Goal: Communication & Community: Answer question/provide support

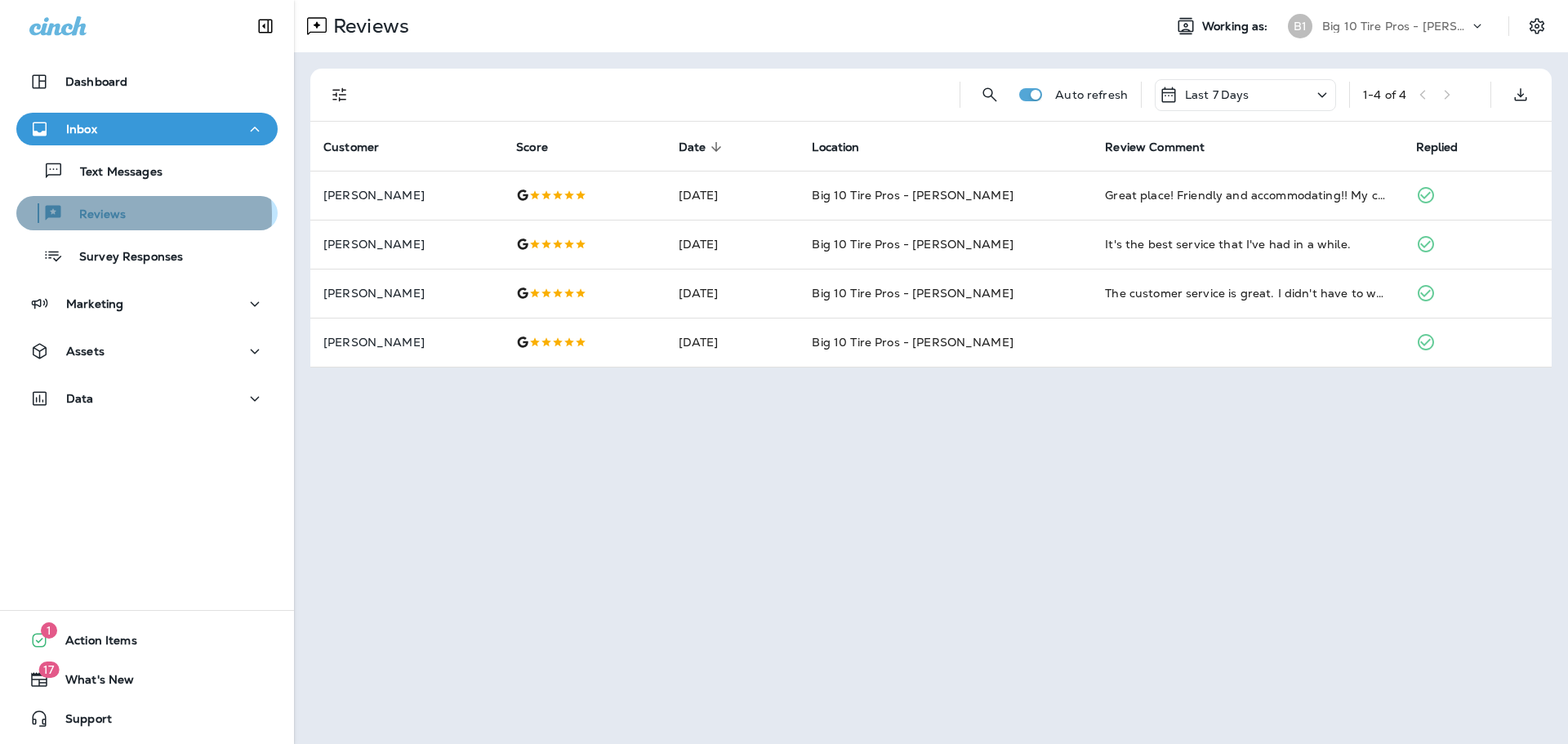
click at [112, 215] on p "Reviews" at bounding box center [94, 215] width 63 height 15
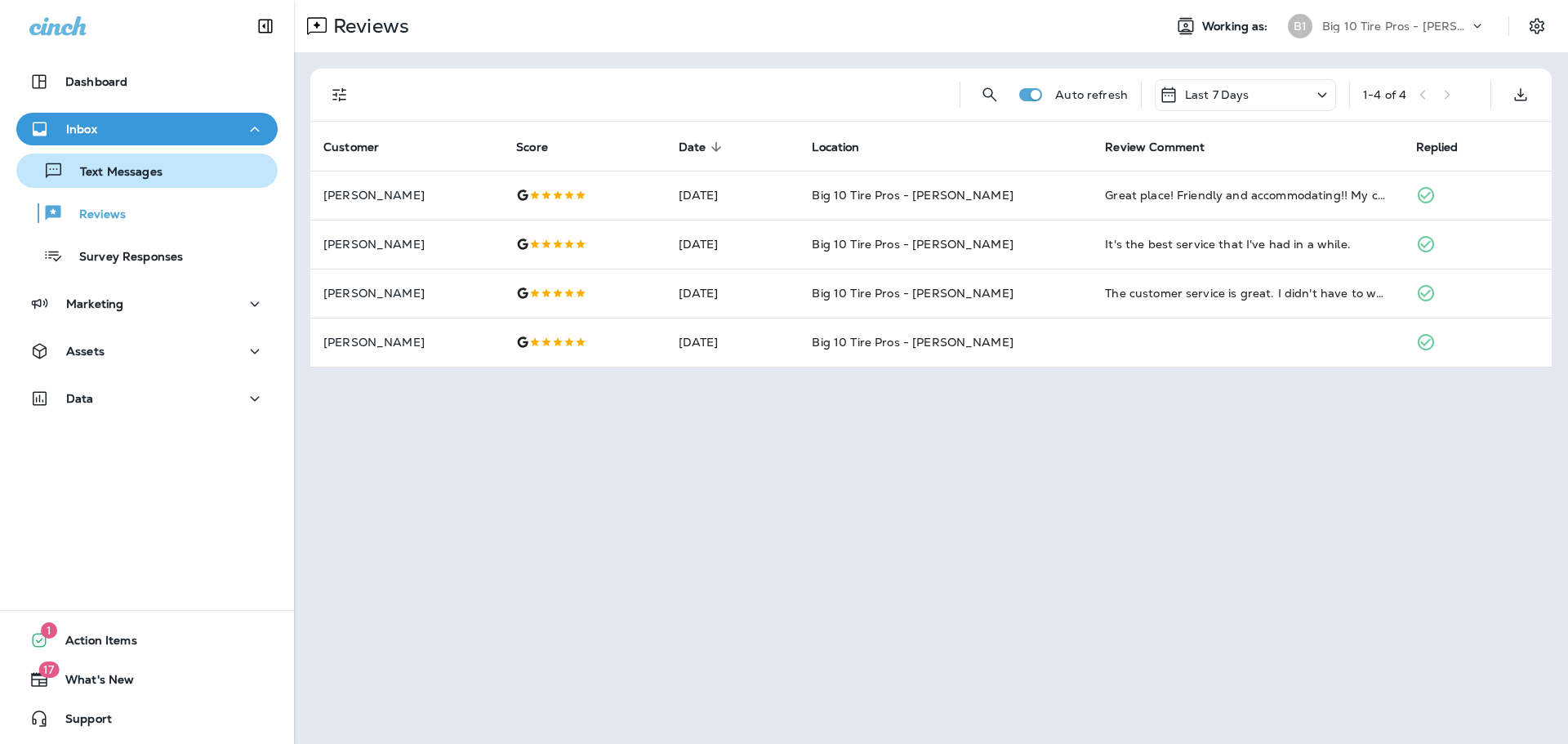
click at [113, 174] on p "Text Messages" at bounding box center [113, 172] width 99 height 15
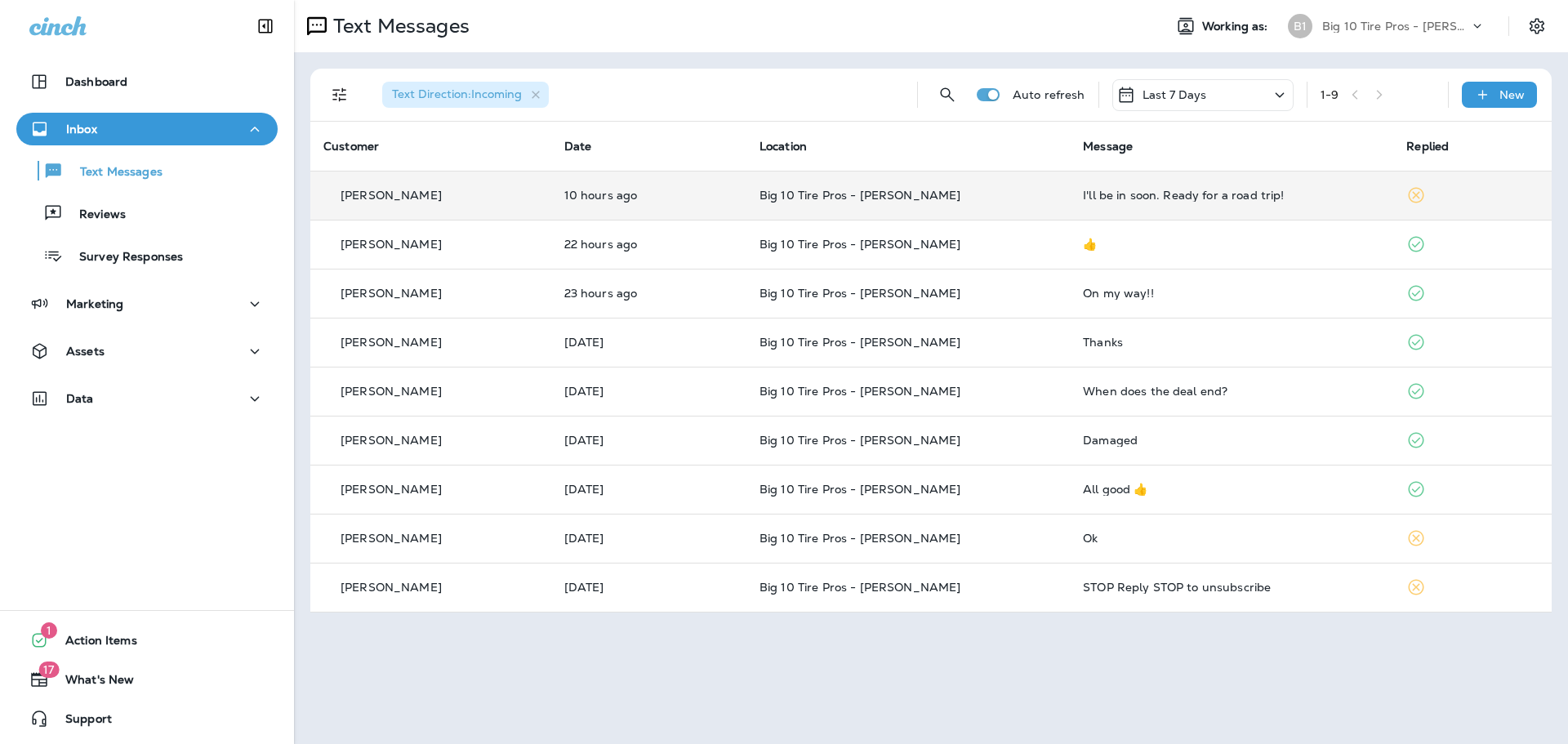
click at [1121, 189] on div "I'll be in soon. Ready for a road trip!" at bounding box center [1232, 195] width 297 height 13
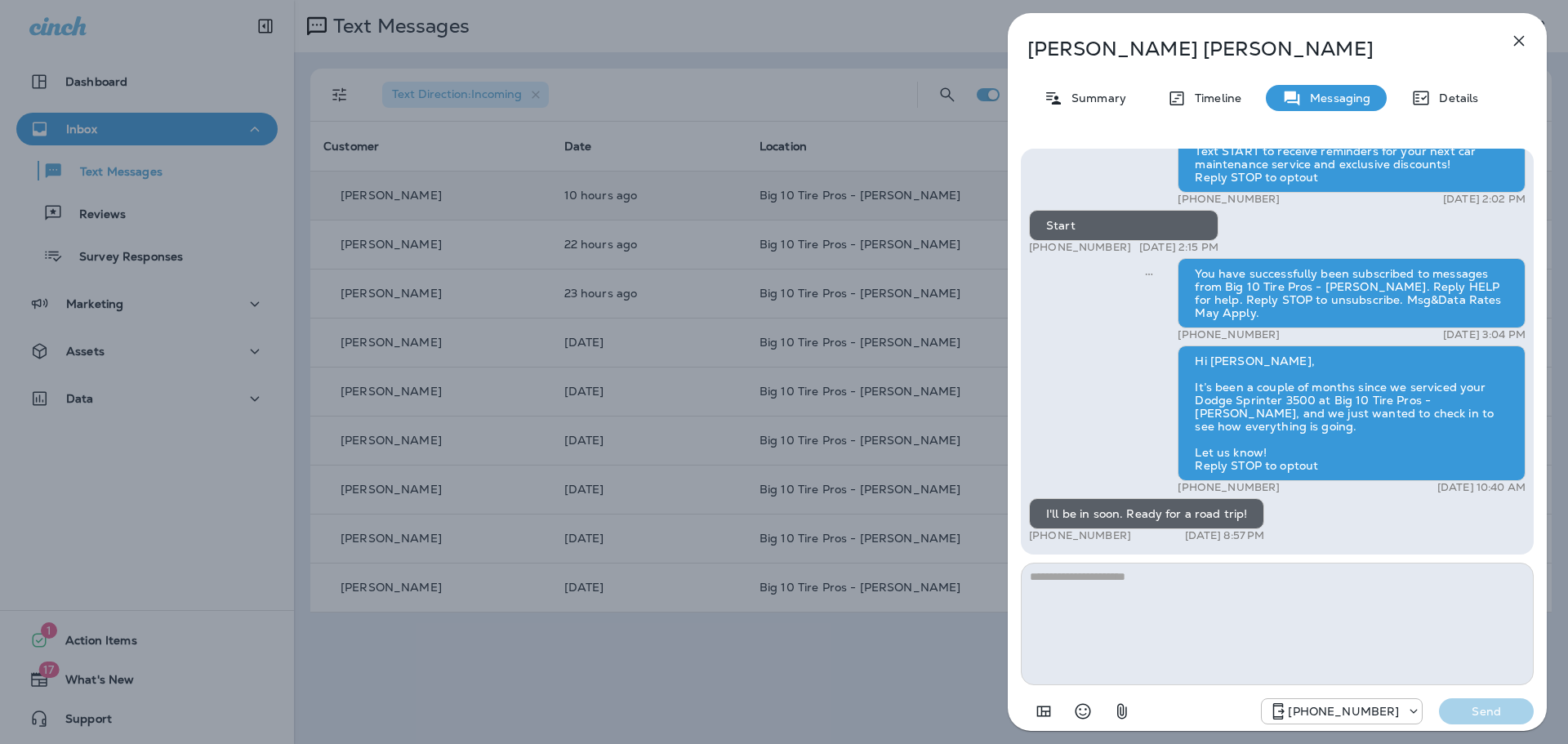
click at [1107, 585] on textarea at bounding box center [1277, 623] width 513 height 123
type textarea "******"
click at [1501, 712] on p "Send" at bounding box center [1486, 711] width 69 height 14
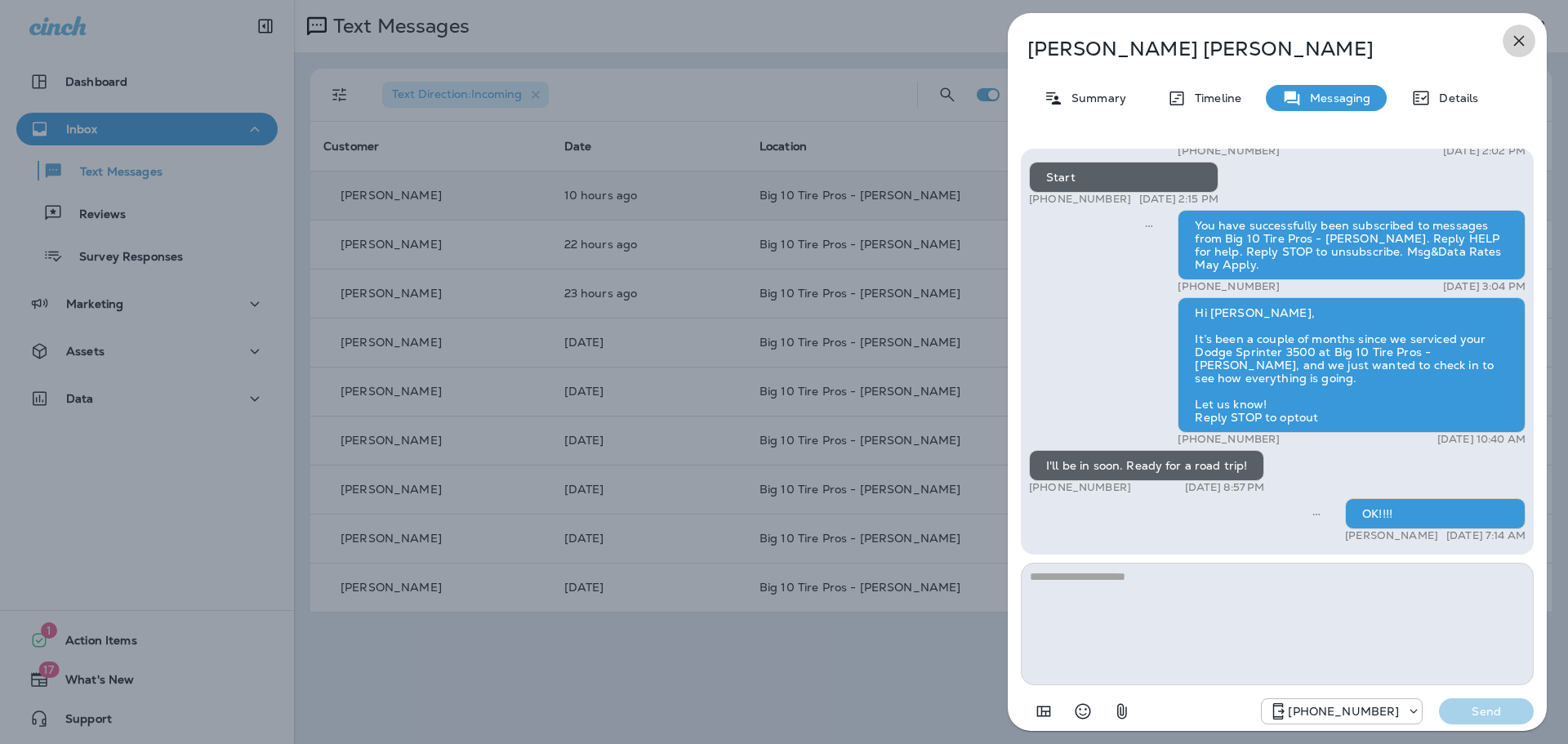
click at [1521, 33] on icon "button" at bounding box center [1518, 41] width 20 height 20
